Goal: Task Accomplishment & Management: Manage account settings

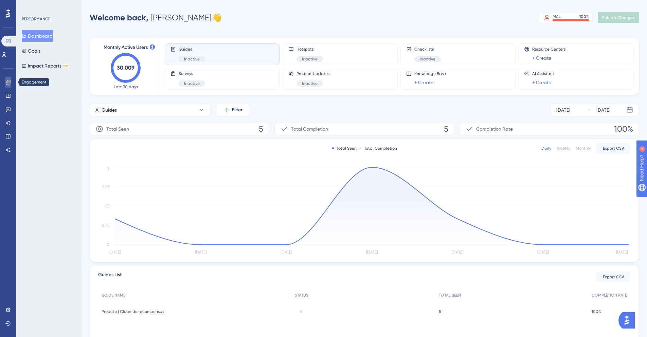
click at [11, 78] on link at bounding box center [7, 82] width 5 height 11
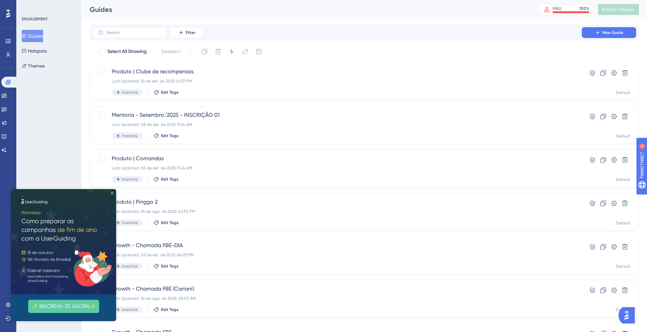
click at [113, 193] on icon "Close Preview" at bounding box center [112, 193] width 3 height 3
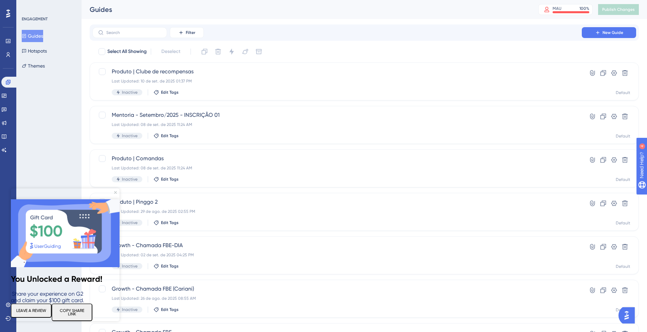
drag, startPoint x: 115, startPoint y: 190, endPoint x: 116, endPoint y: 373, distance: 182.3
click at [115, 199] on div "You Unlocked a Reward! Share your experience on G2 and claim your $100 gift car…" at bounding box center [65, 260] width 109 height 122
click at [116, 199] on img at bounding box center [65, 233] width 109 height 68
click at [115, 192] on icon "Close Preview" at bounding box center [115, 192] width 3 height 3
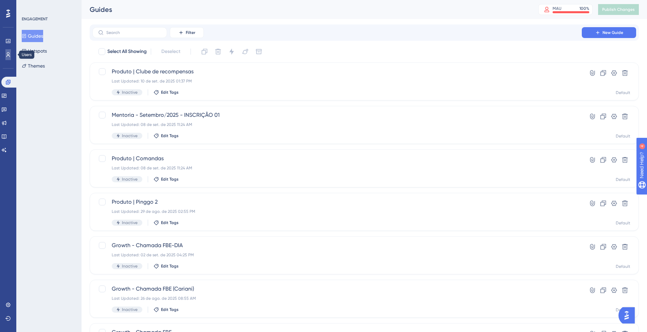
click at [6, 55] on icon at bounding box center [7, 54] width 5 height 5
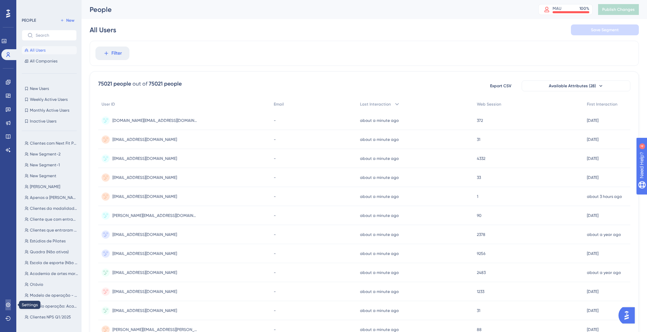
click at [10, 306] on icon at bounding box center [7, 304] width 5 height 5
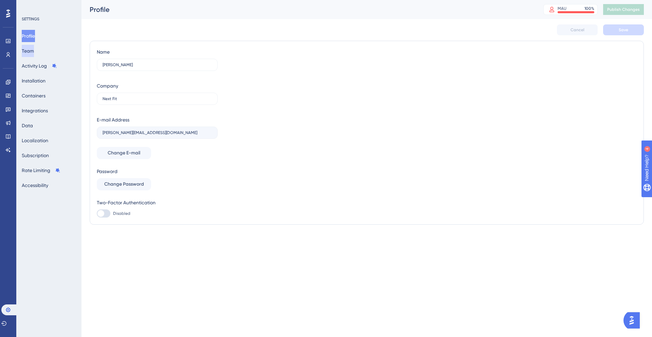
click at [34, 51] on button "Team" at bounding box center [28, 51] width 12 height 12
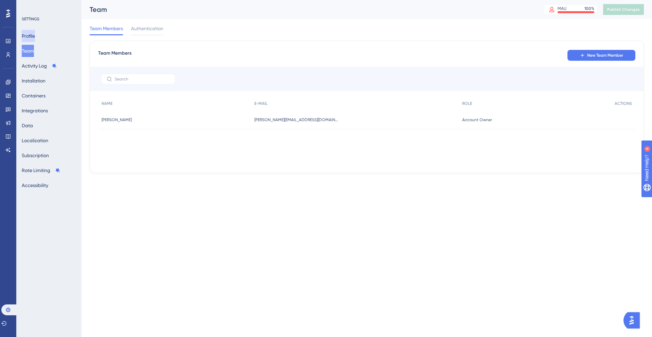
click at [32, 39] on button "Profile" at bounding box center [28, 36] width 13 height 12
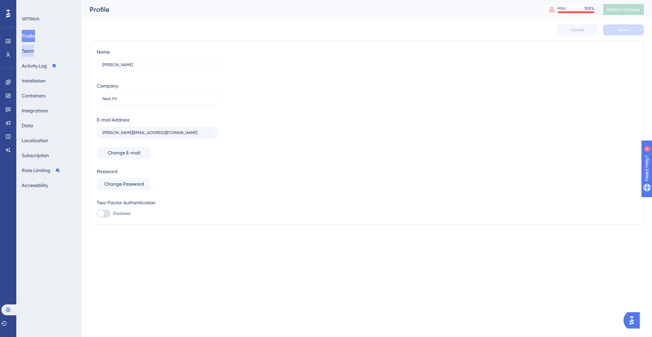
click at [33, 48] on button "Team" at bounding box center [28, 51] width 12 height 12
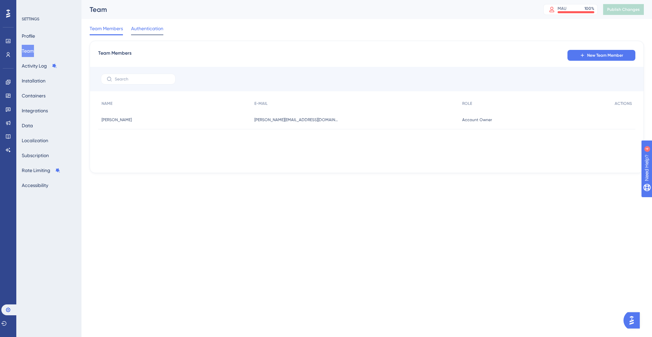
click at [152, 30] on span "Authentication" at bounding box center [147, 28] width 32 height 8
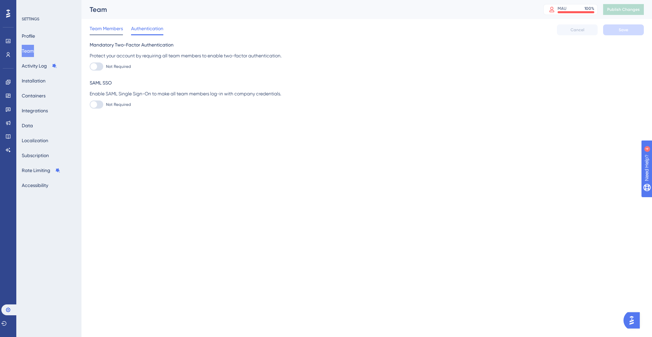
click at [115, 31] on span "Team Members" at bounding box center [106, 28] width 33 height 8
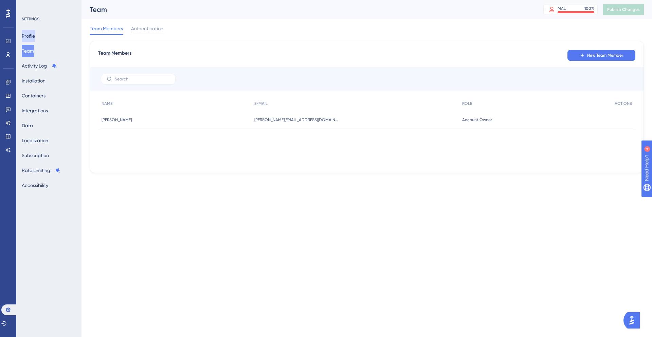
click at [35, 34] on button "Profile" at bounding box center [28, 36] width 13 height 12
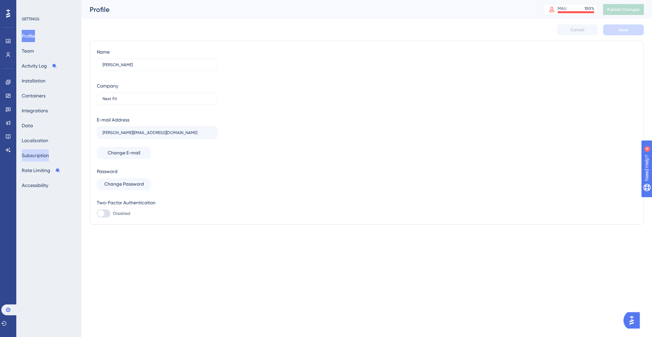
click at [37, 161] on button "Subscription" at bounding box center [35, 155] width 27 height 12
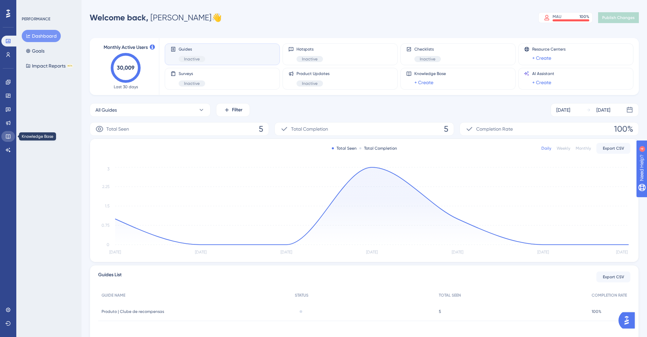
click at [10, 138] on icon at bounding box center [8, 136] width 4 height 4
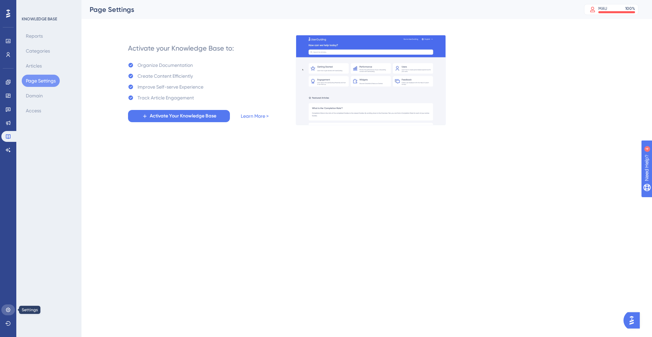
click at [10, 312] on link at bounding box center [8, 310] width 14 height 11
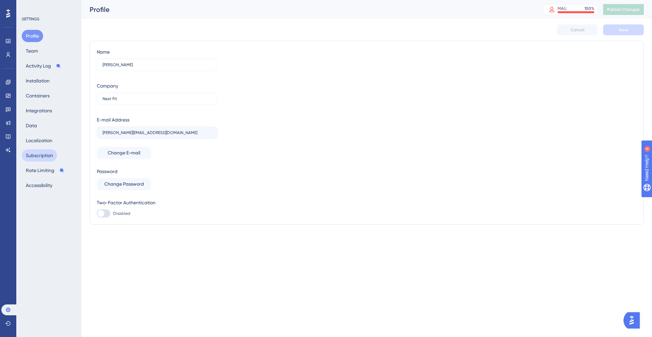
click at [51, 157] on button "Subscription" at bounding box center [39, 155] width 35 height 12
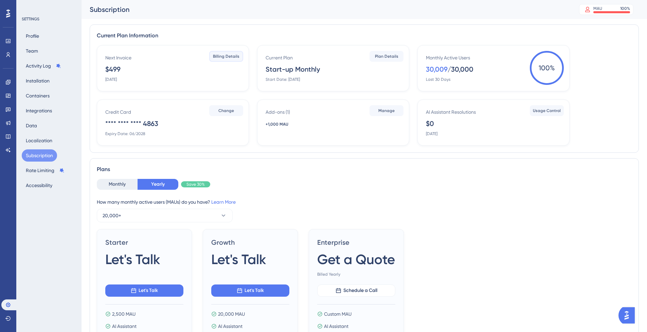
click at [232, 58] on span "Billing Details" at bounding box center [226, 56] width 26 height 5
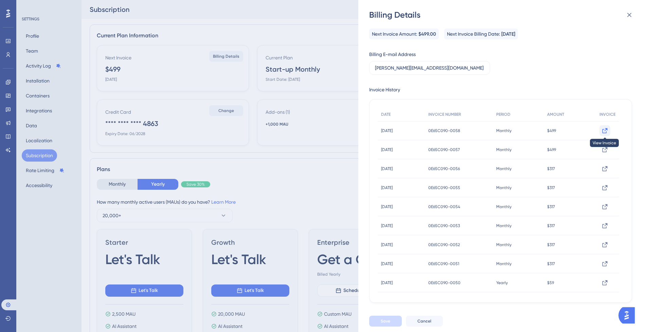
click at [605, 131] on icon at bounding box center [604, 130] width 7 height 7
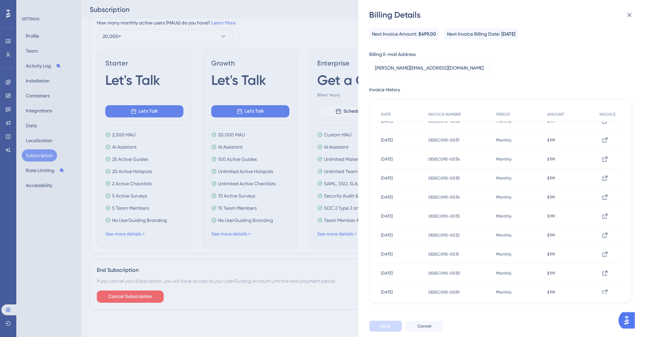
scroll to position [342, 0]
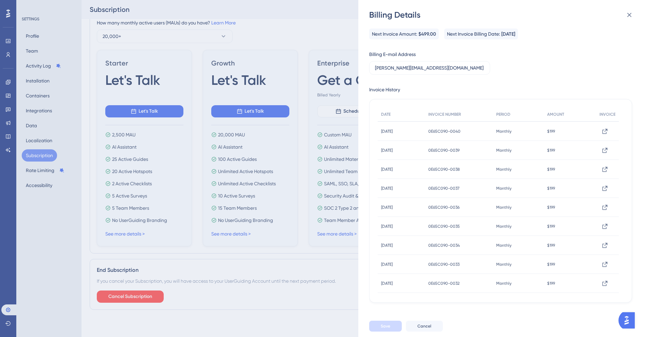
click at [269, 23] on div "Billing Details Next Invoice Amount: $499.00 Next Invoice Billing Date: Septemb…" at bounding box center [323, 168] width 647 height 337
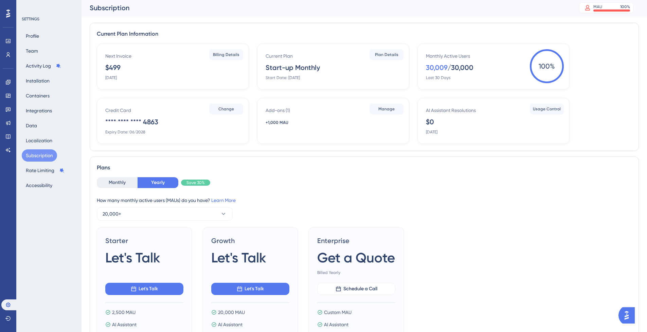
scroll to position [0, 0]
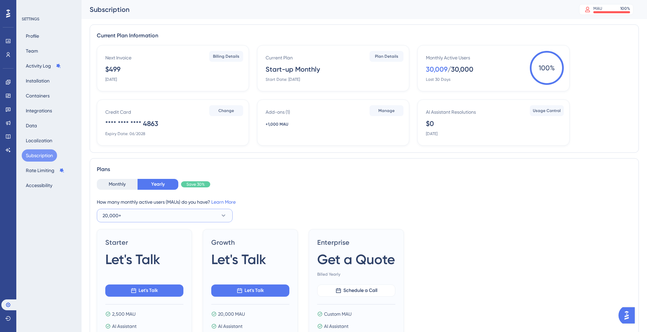
click at [182, 217] on button "20,000+" at bounding box center [165, 216] width 136 height 14
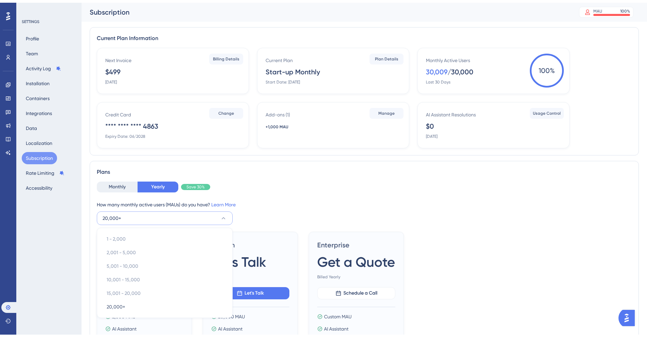
scroll to position [104, 0]
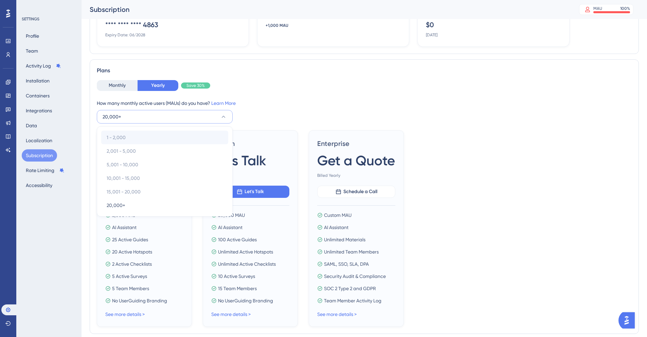
click at [153, 142] on div "1 - 2,000 1 - 2,000" at bounding box center [165, 138] width 116 height 14
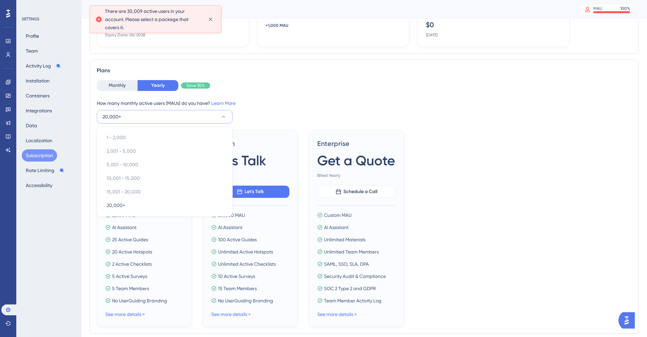
click at [280, 95] on div "Monthly Yearly Save 30% How many monthly active users (MAUs) do you have? Learn…" at bounding box center [364, 101] width 535 height 43
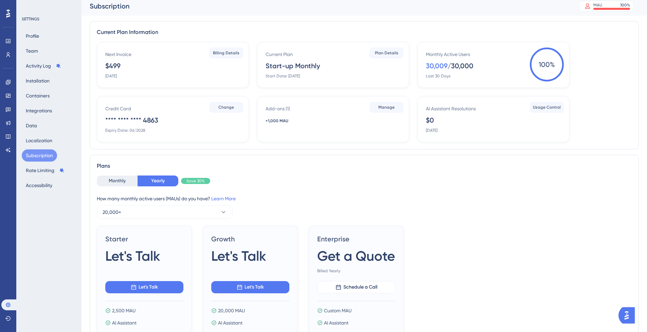
scroll to position [0, 0]
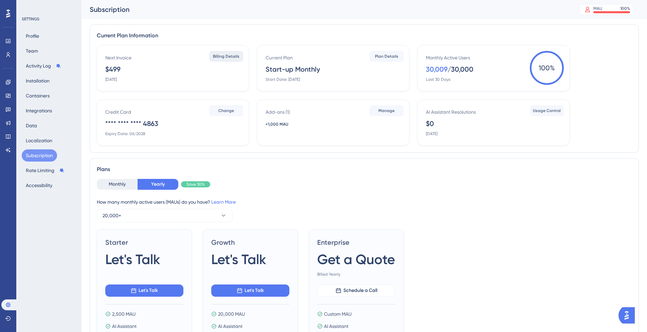
click at [234, 58] on span "Billing Details" at bounding box center [226, 56] width 26 height 5
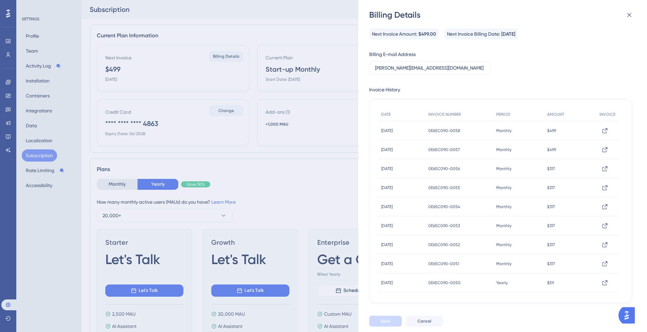
click at [247, 30] on div "Billing Details Next Invoice Amount: $499.00 Next Invoice Billing Date: Septemb…" at bounding box center [323, 166] width 647 height 332
